Goal: Information Seeking & Learning: Find specific page/section

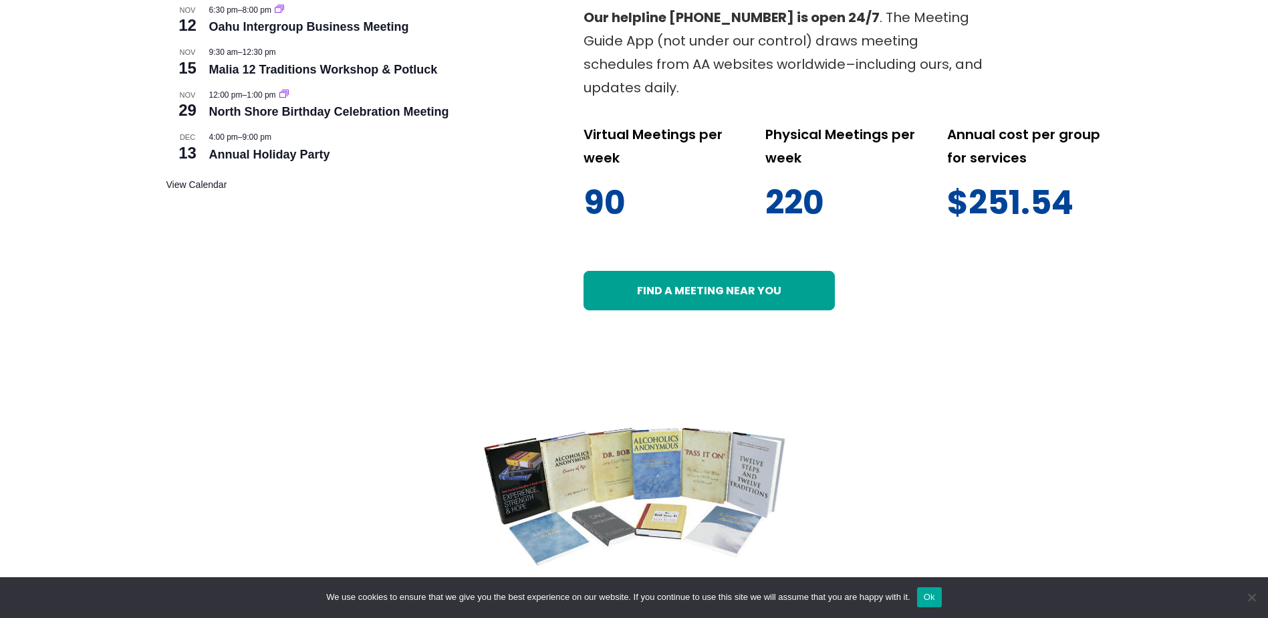
scroll to position [802, 0]
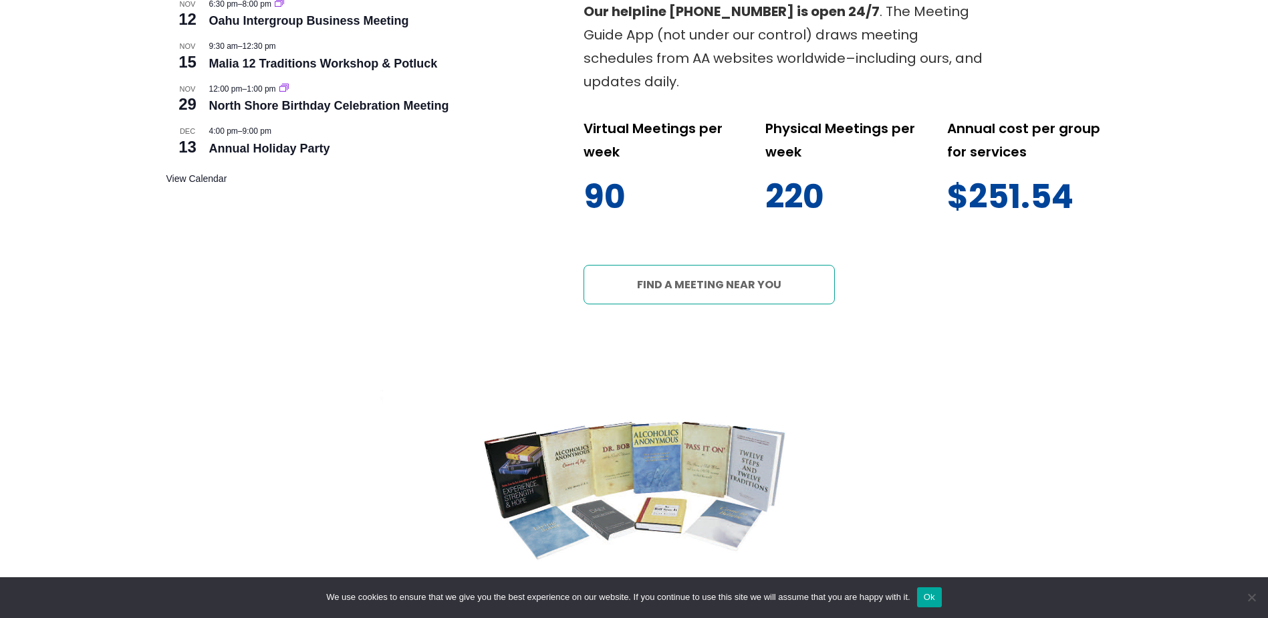
click at [726, 283] on link "Find a meeting near you" at bounding box center [709, 284] width 251 height 39
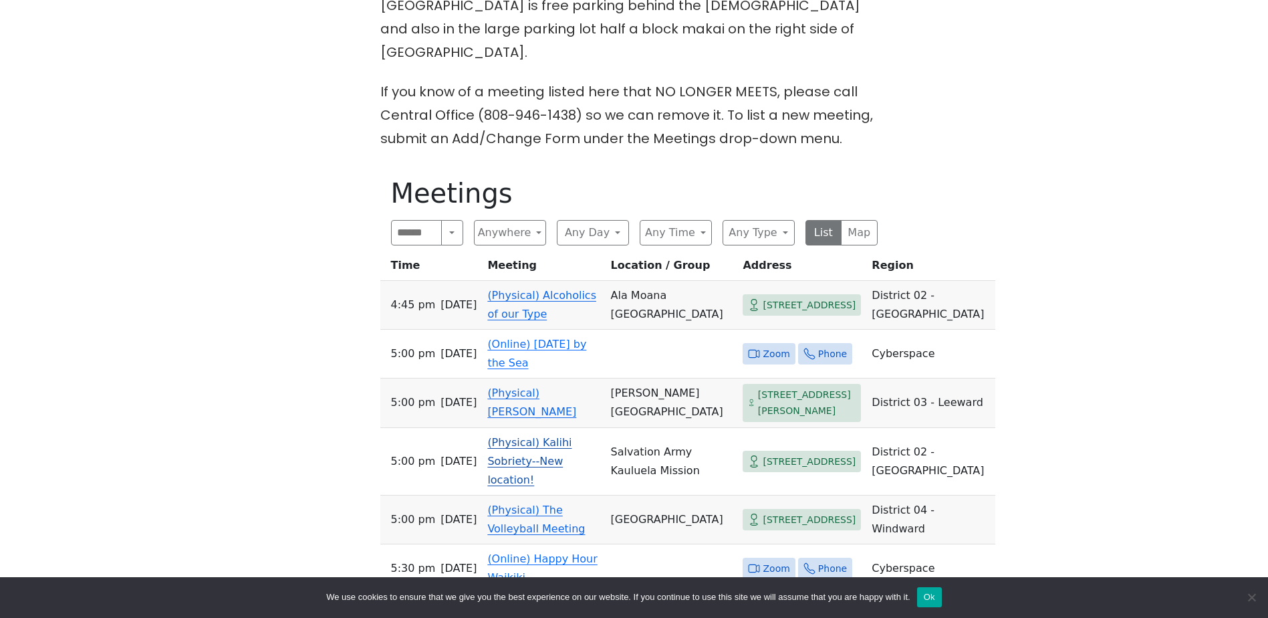
scroll to position [624, 0]
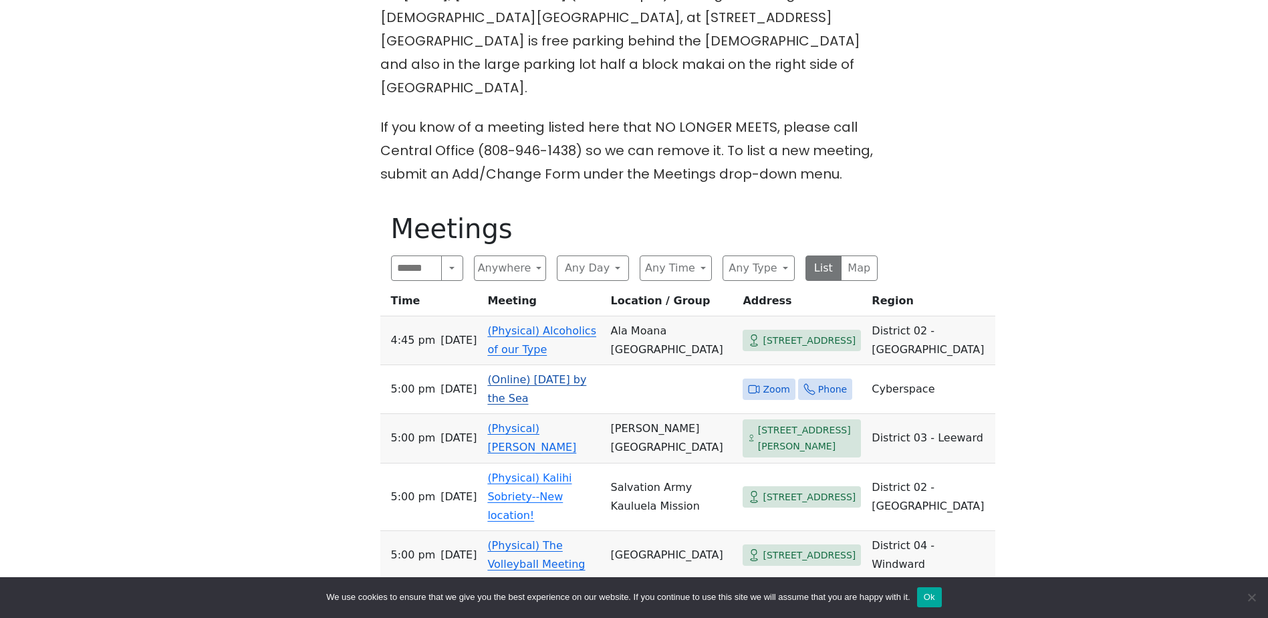
click at [521, 365] on td "(Online) [DATE] by the Sea" at bounding box center [543, 389] width 123 height 49
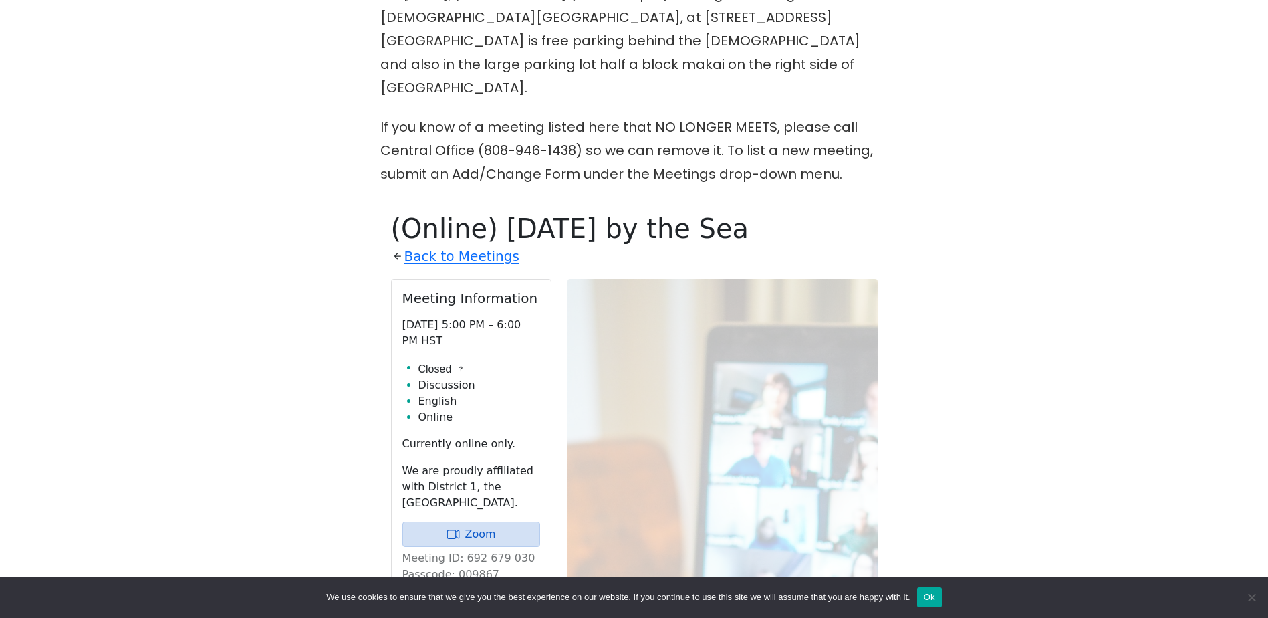
scroll to position [779, 0]
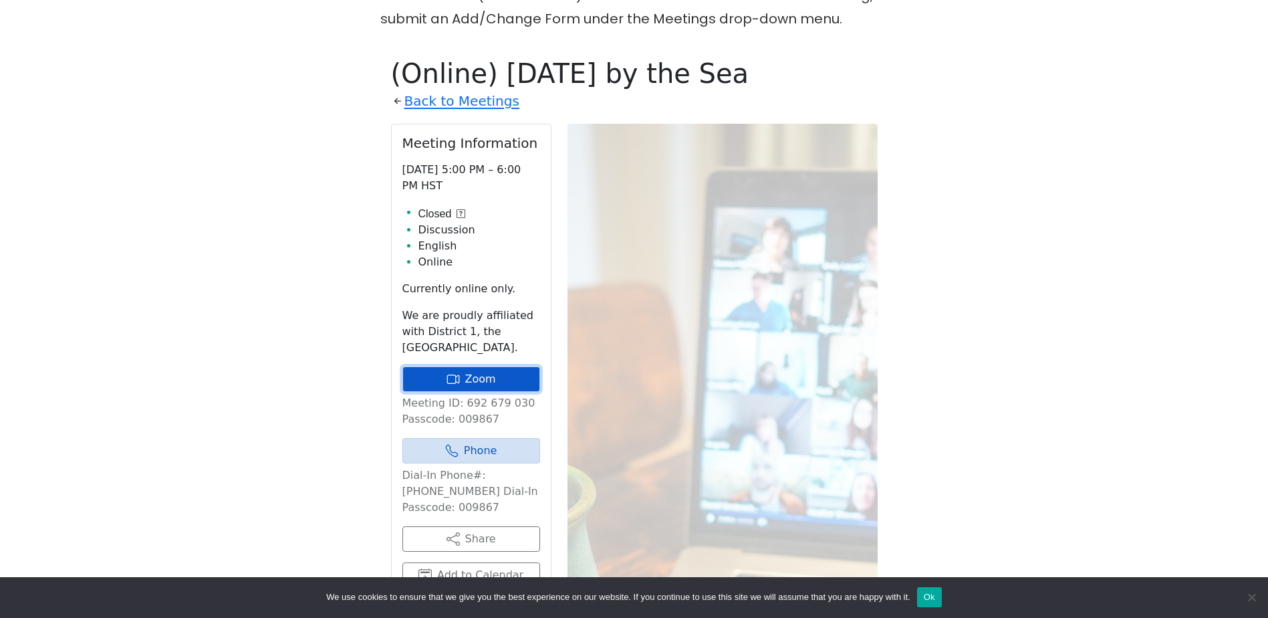
click at [500, 366] on link "Zoom" at bounding box center [471, 378] width 138 height 25
click at [931, 599] on button "Ok" at bounding box center [929, 597] width 25 height 20
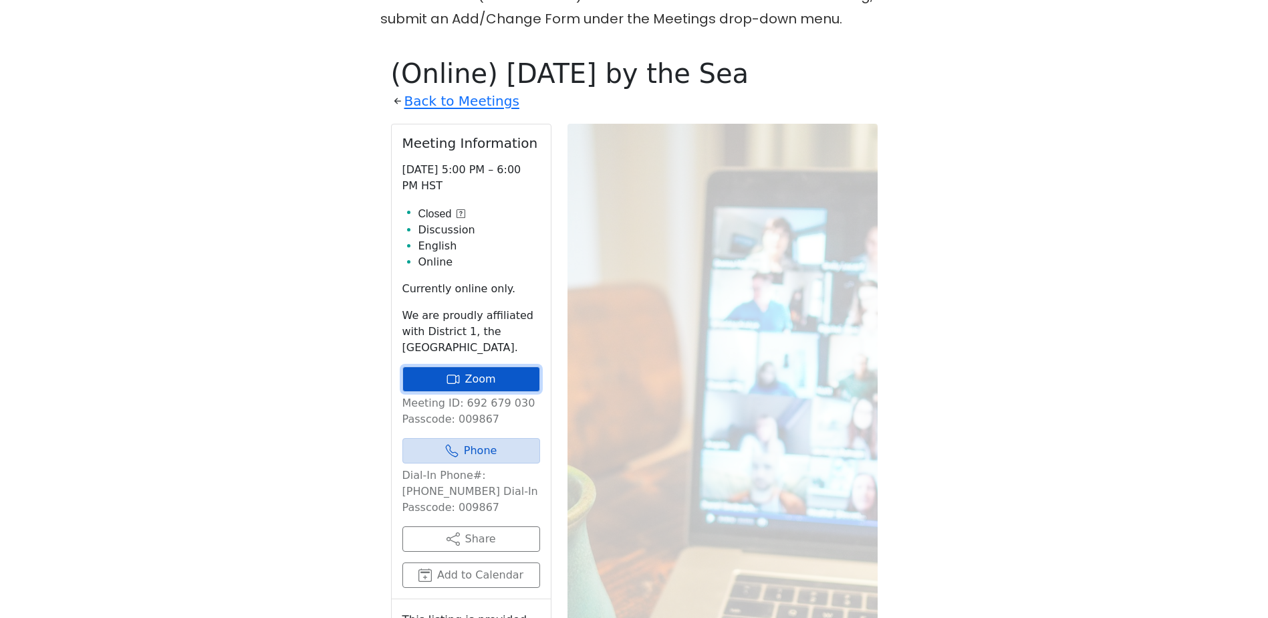
click at [449, 372] on icon at bounding box center [453, 378] width 13 height 13
click at [463, 366] on link "Zoom" at bounding box center [471, 378] width 138 height 25
